Goal: Transaction & Acquisition: Purchase product/service

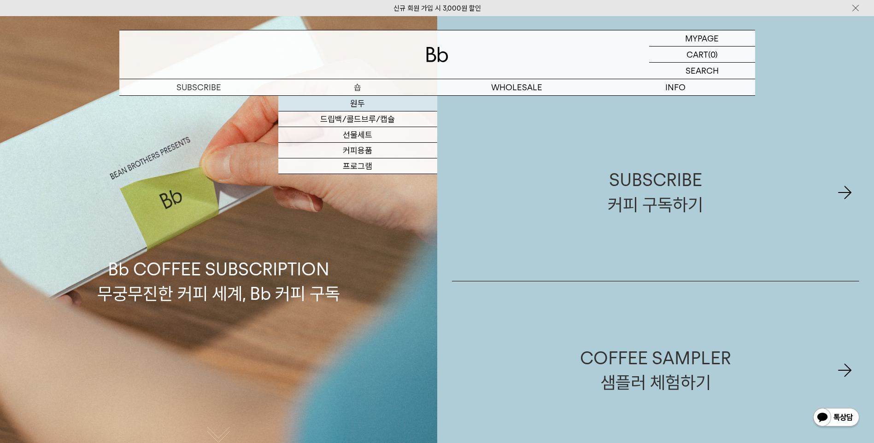
click at [356, 105] on link "원두" at bounding box center [357, 104] width 159 height 16
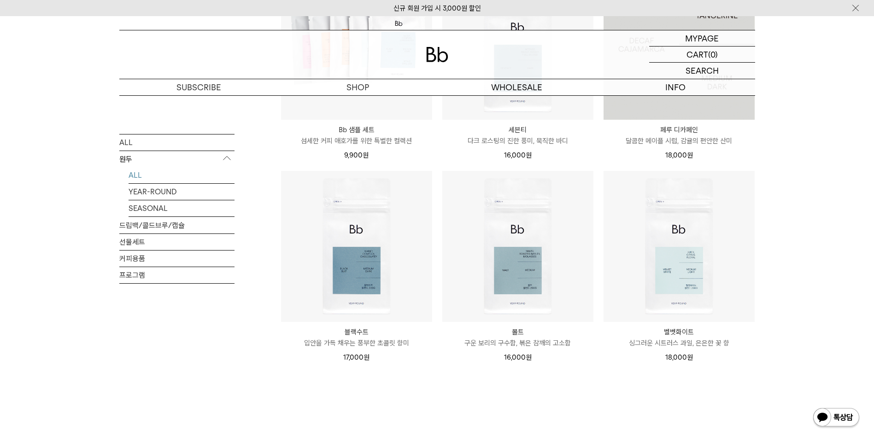
scroll to position [691, 0]
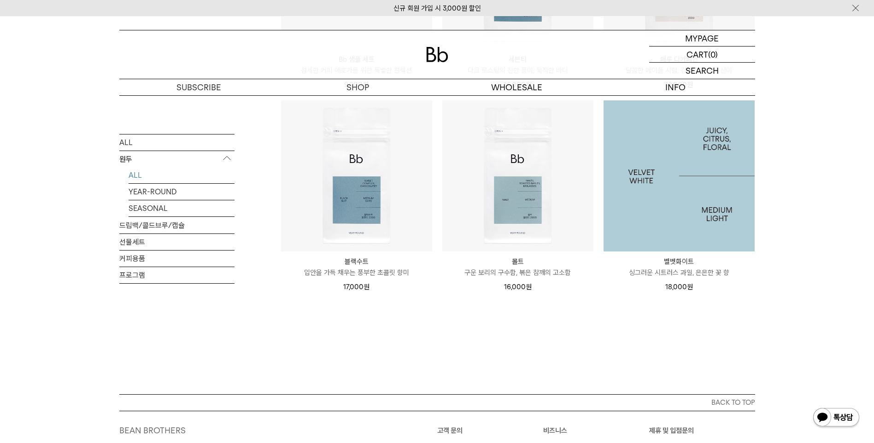
click at [693, 191] on img at bounding box center [678, 175] width 151 height 151
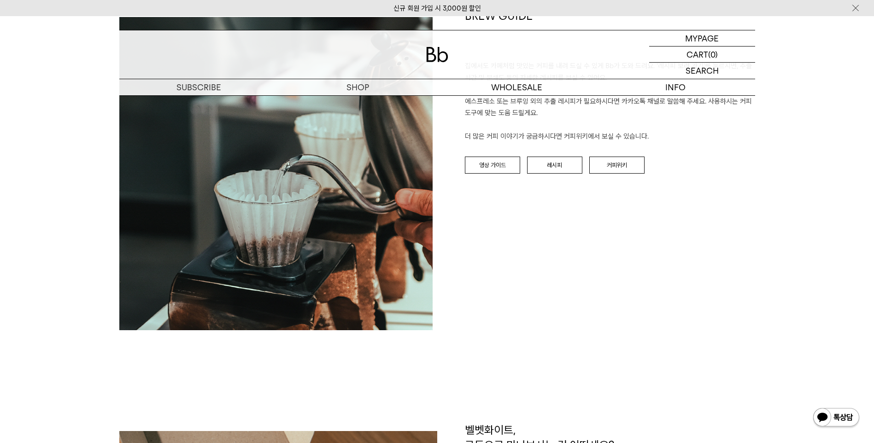
scroll to position [1013, 0]
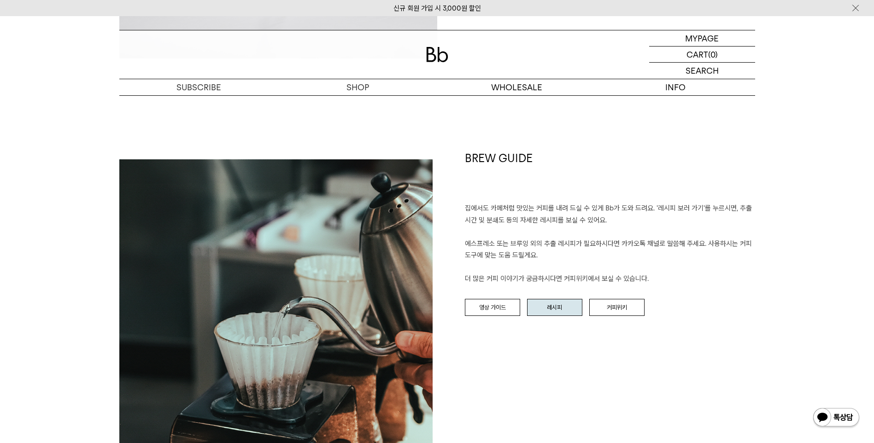
click at [559, 308] on link "레시피" at bounding box center [554, 308] width 55 height 18
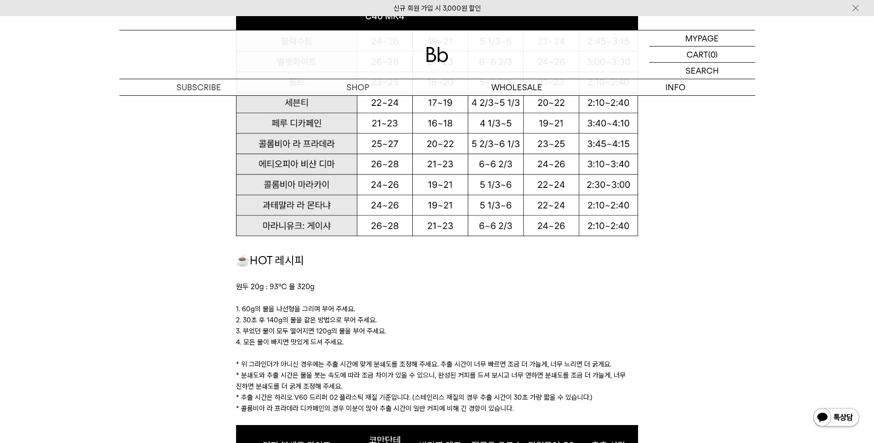
scroll to position [875, 0]
